Goal: Use online tool/utility: Utilize a website feature to perform a specific function

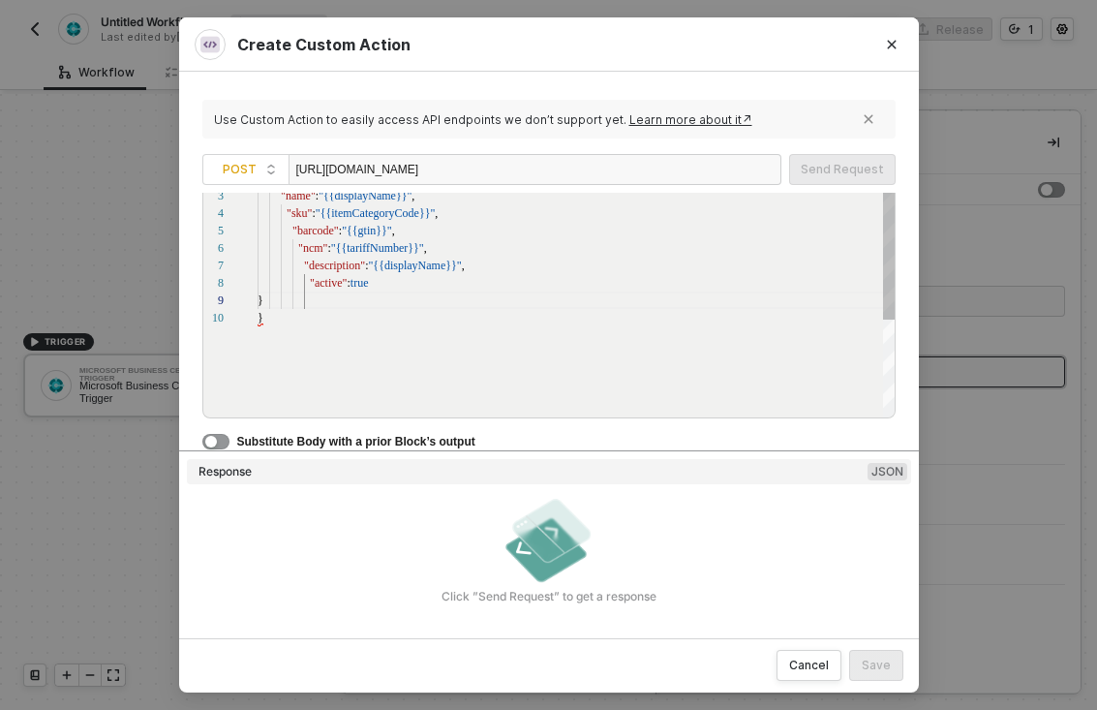
scroll to position [139, 58]
click at [530, 299] on div "}" at bounding box center [577, 299] width 639 height 17
drag, startPoint x: 889, startPoint y: 302, endPoint x: 896, endPoint y: 228, distance: 74.9
click at [896, 228] on div "Use Custom Action to easily access API endpoints we don’t support yet. Learn mo…" at bounding box center [549, 354] width 740 height 565
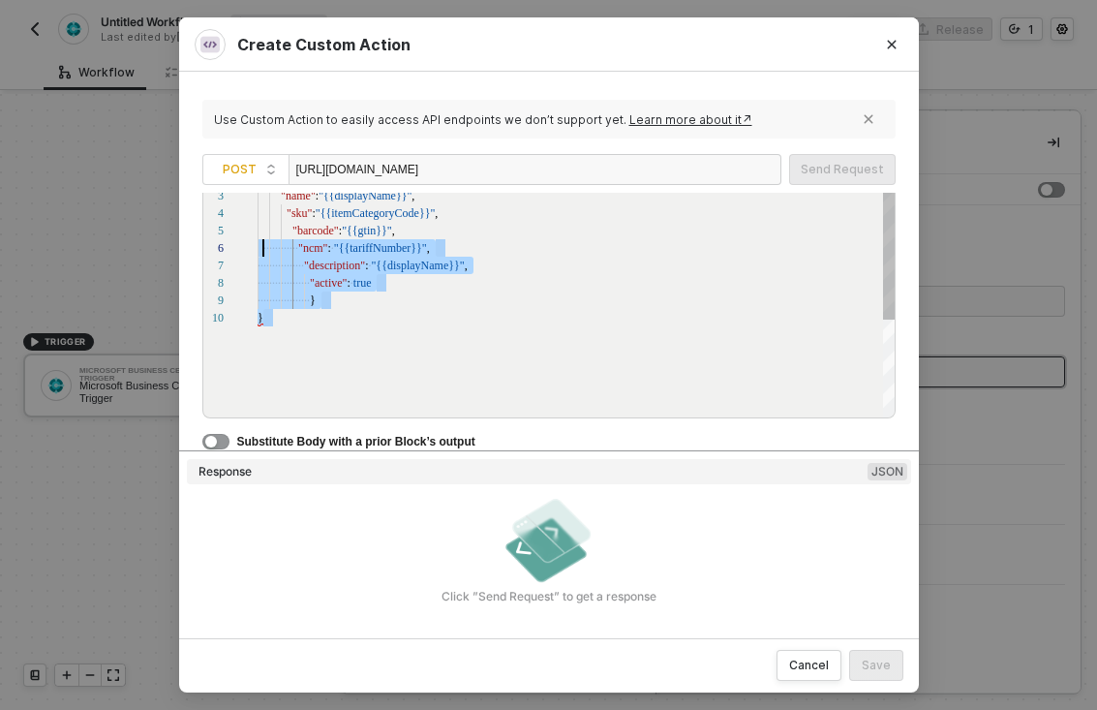
scroll to position [0, 0]
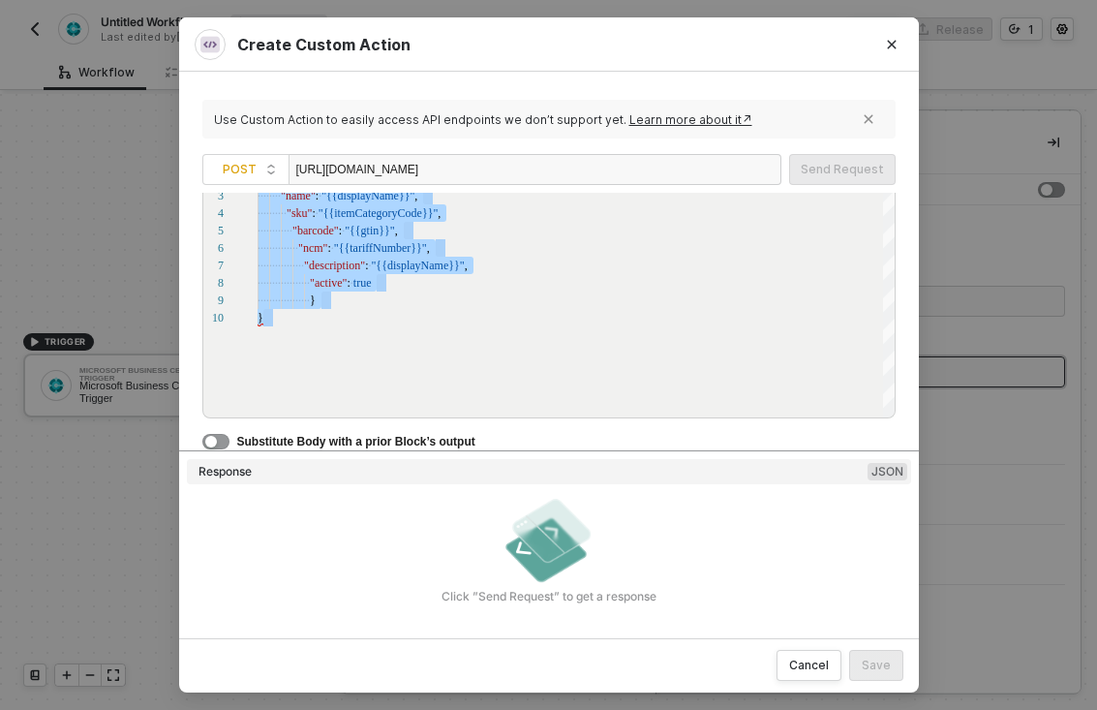
drag, startPoint x: 272, startPoint y: 324, endPoint x: 219, endPoint y: 89, distance: 241.2
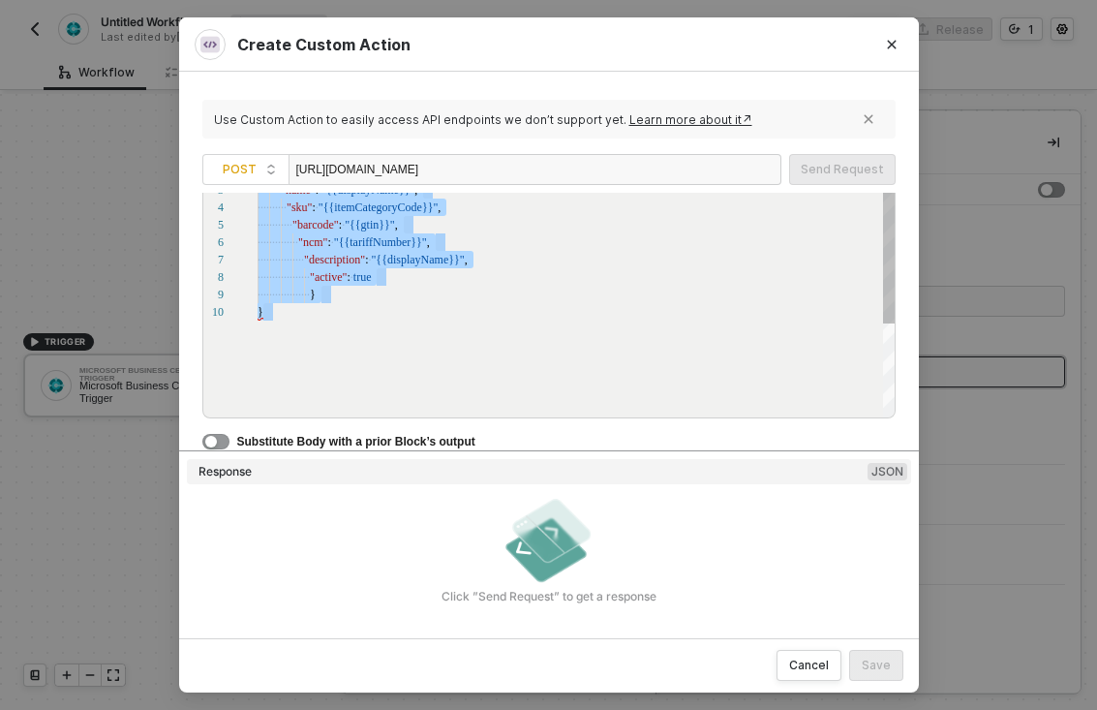
click at [414, 213] on div "···· ···· ·· "sku" : · "{{itemCategoryCode}}" ," at bounding box center [577, 206] width 639 height 17
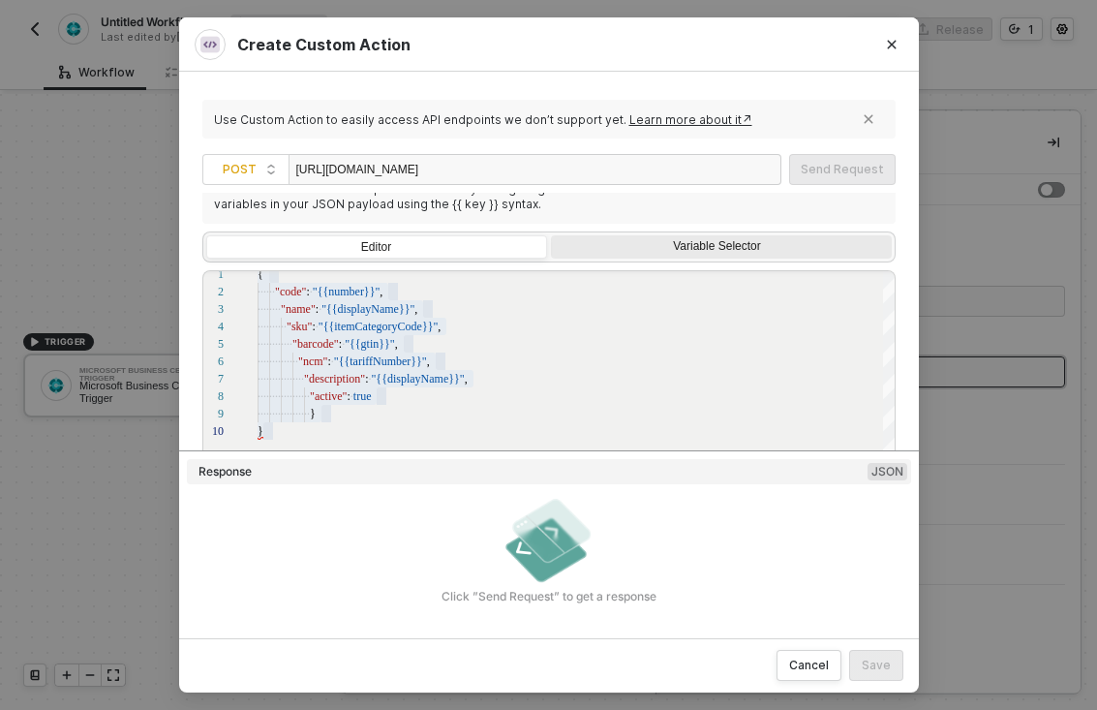
click at [659, 255] on div "Variable Selector" at bounding box center [721, 248] width 341 height 27
click at [551, 235] on input "Variable Selector" at bounding box center [551, 235] width 0 height 0
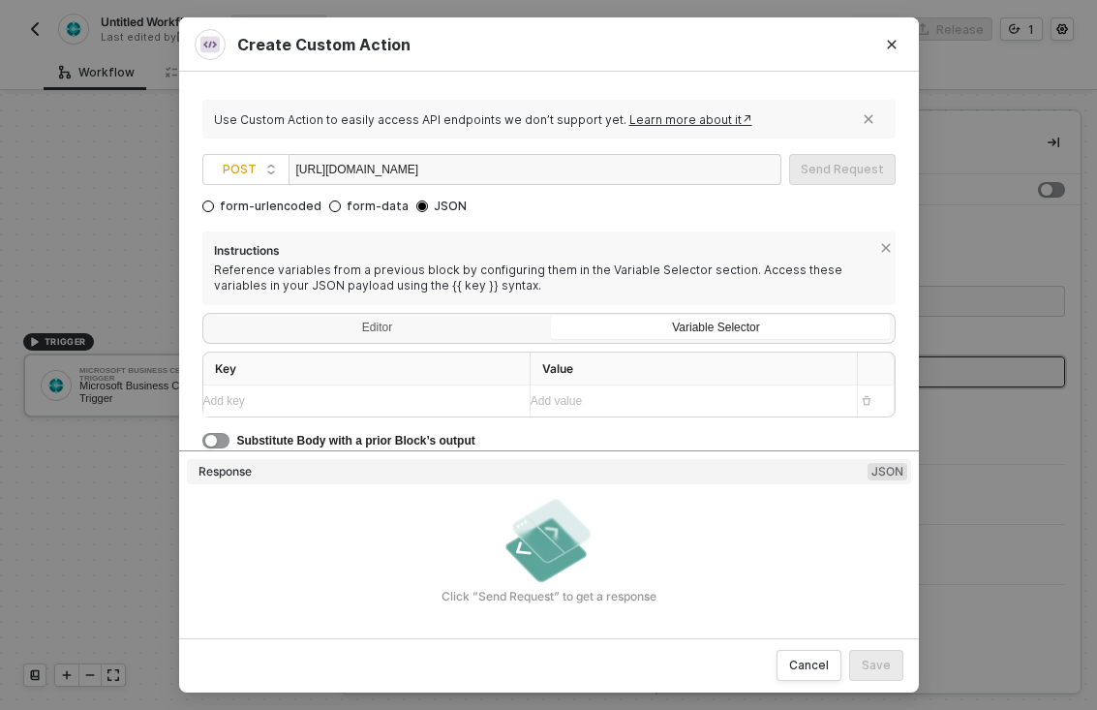
scroll to position [87, 0]
click at [391, 327] on div "Editor" at bounding box center [376, 330] width 341 height 27
click at [206, 317] on input "Editor" at bounding box center [206, 317] width 0 height 0
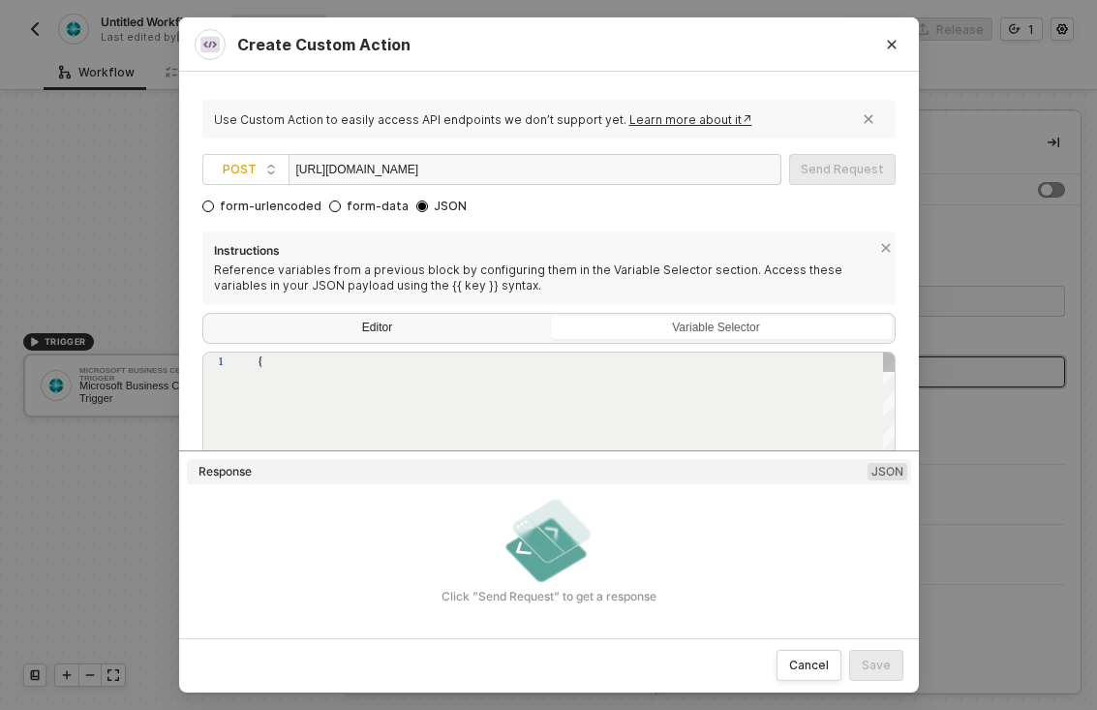
type textarea "{ "code": "{{number}}", "name": "{{displayName}}", "sku": "{{itemCategoryCode}}…"
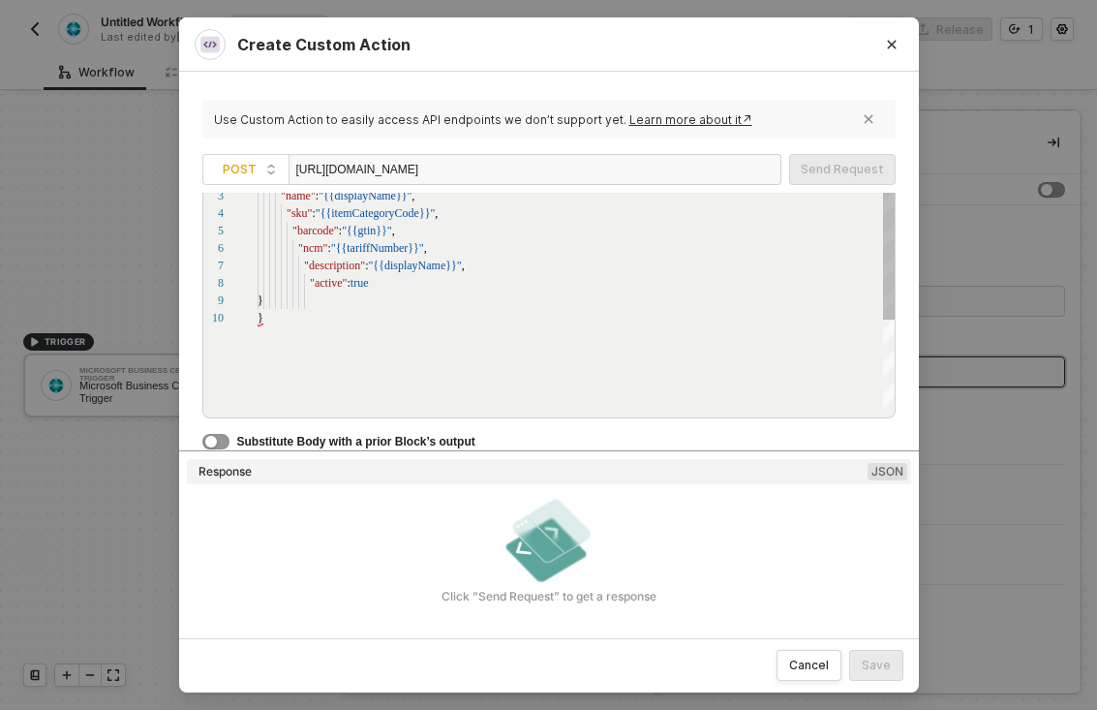
scroll to position [288, 0]
click at [333, 306] on div "}" at bounding box center [577, 299] width 639 height 17
click at [210, 436] on div "button" at bounding box center [211, 442] width 12 height 12
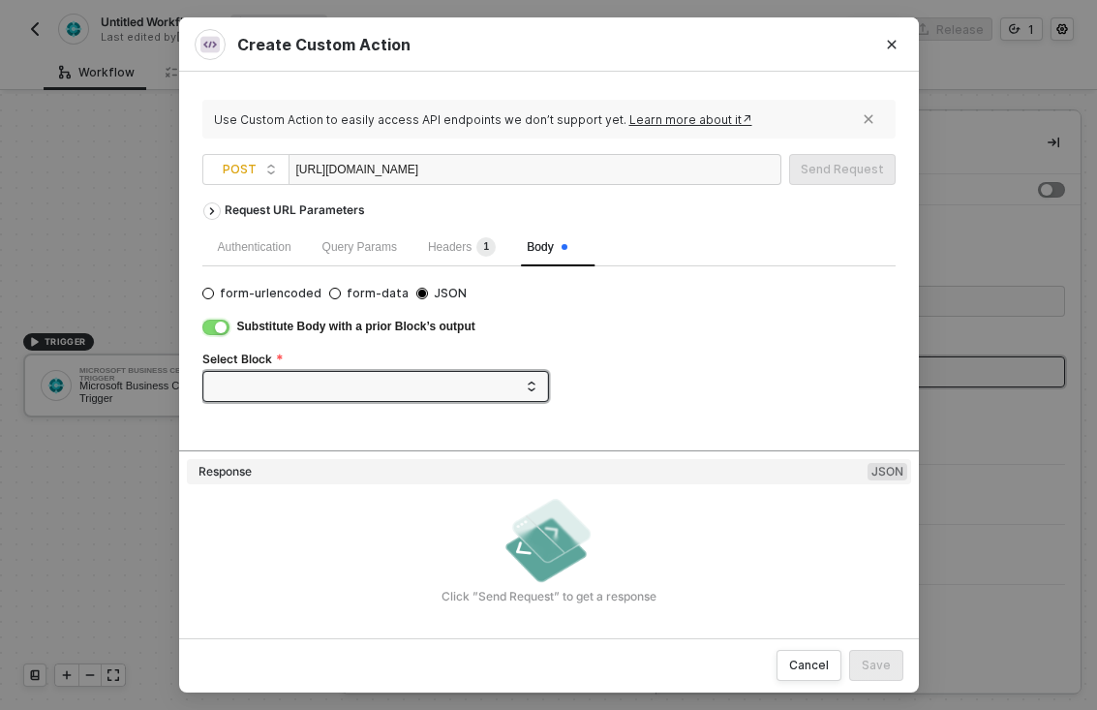
click at [210, 328] on button "button" at bounding box center [215, 326] width 27 height 15
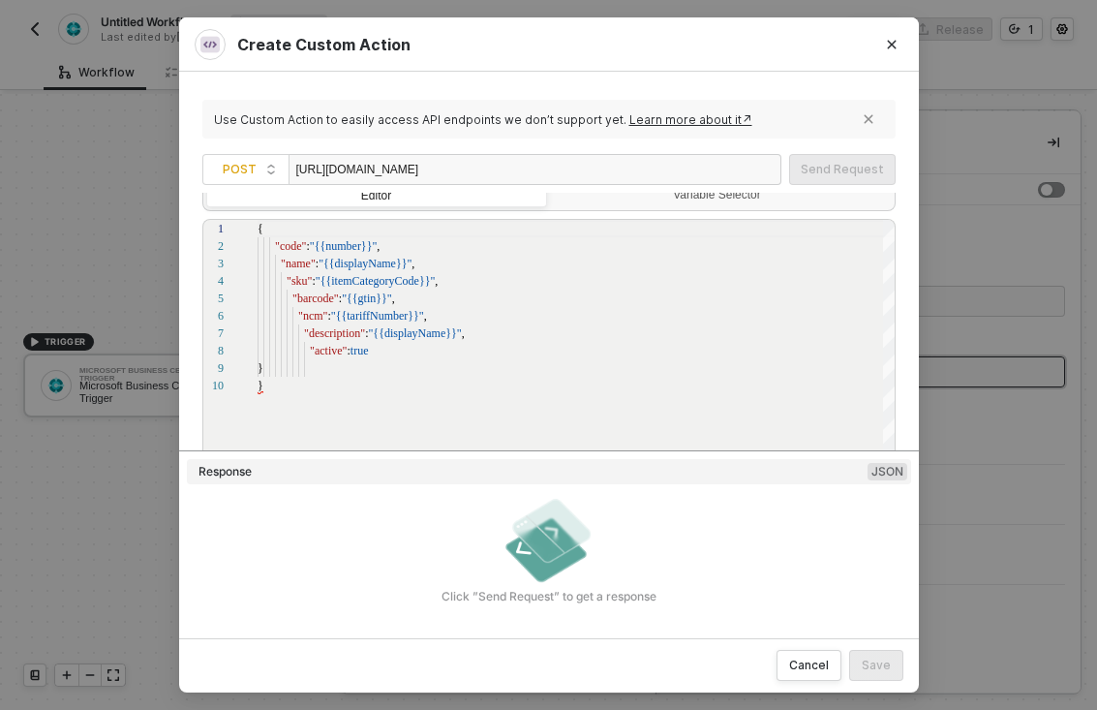
scroll to position [241, 0]
